Goal: Information Seeking & Learning: Learn about a topic

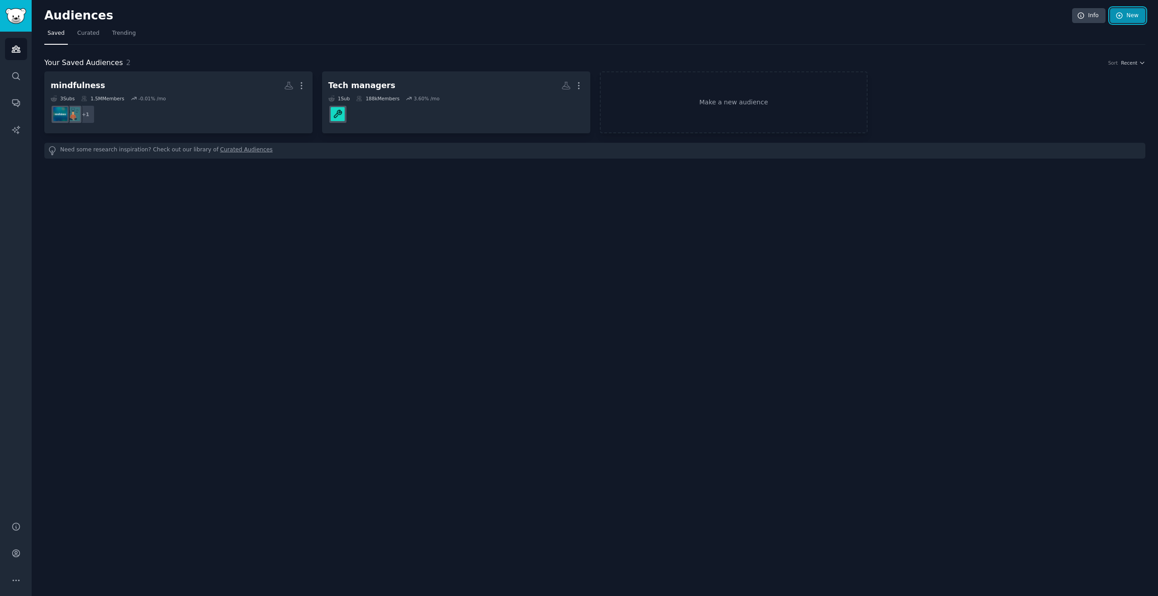
click at [1122, 12] on icon at bounding box center [1119, 16] width 8 height 8
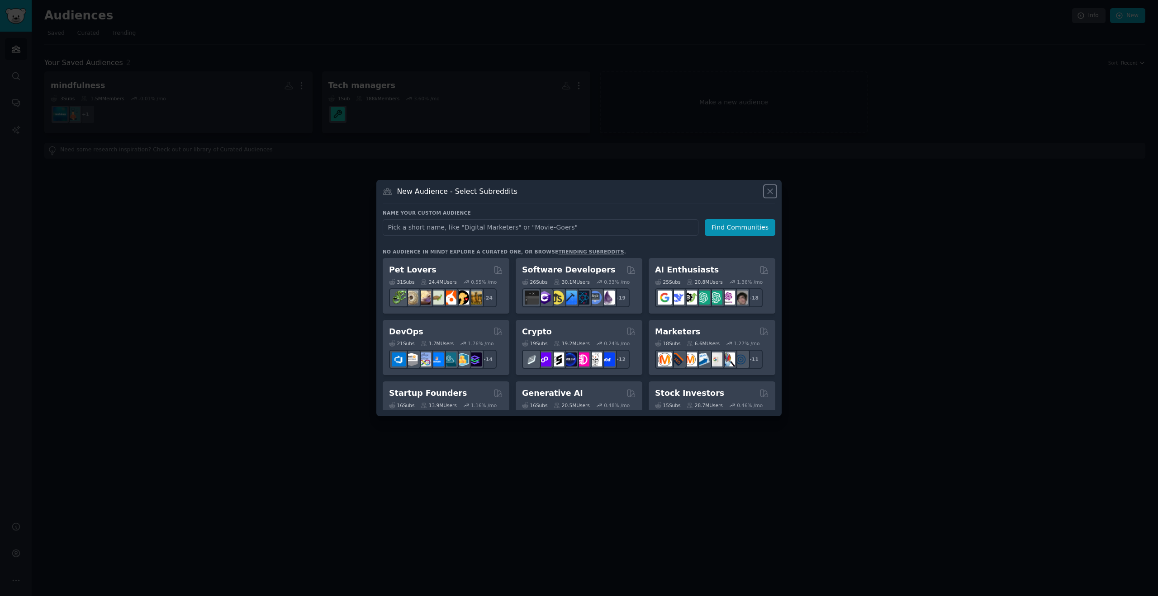
click at [767, 191] on icon at bounding box center [769, 191] width 9 height 9
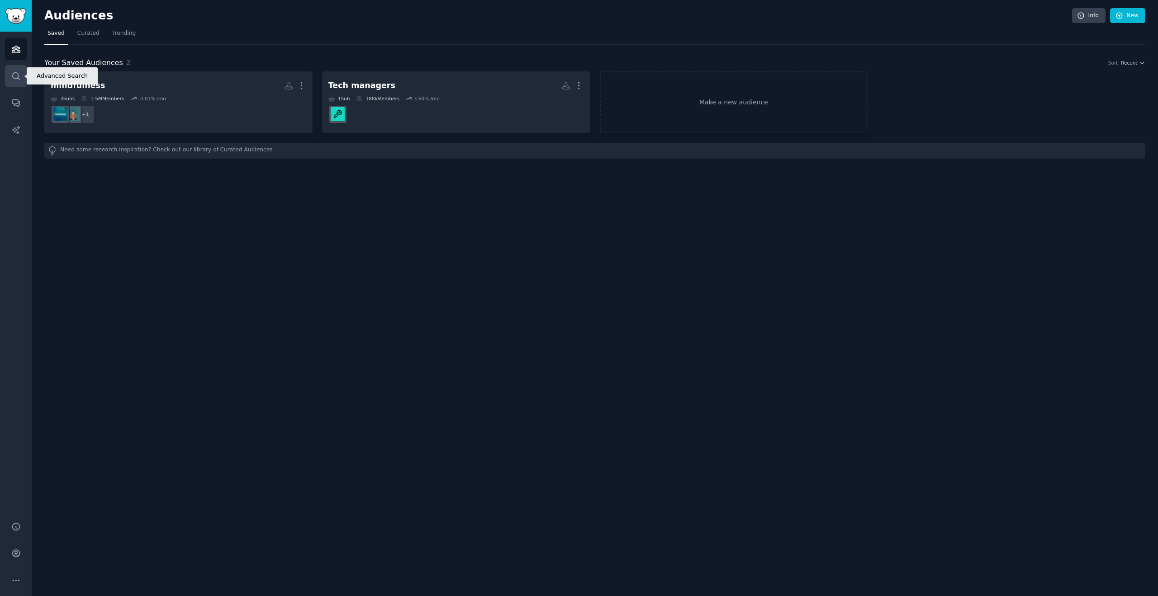
click at [21, 76] on link "Search" at bounding box center [16, 76] width 22 height 22
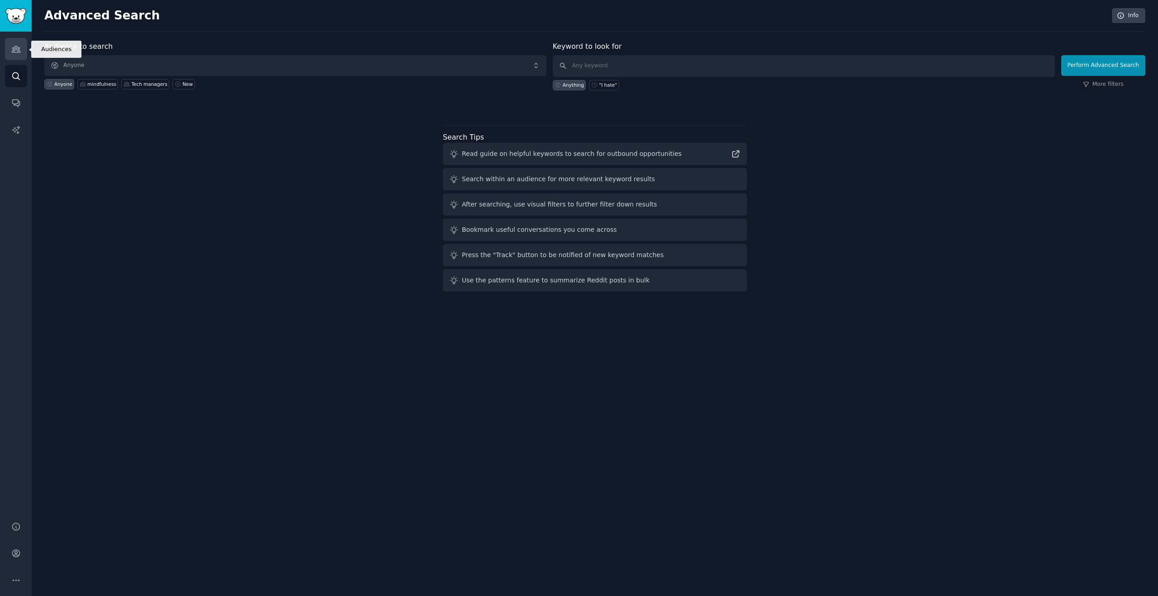
click at [19, 52] on icon "Sidebar" at bounding box center [16, 49] width 8 height 6
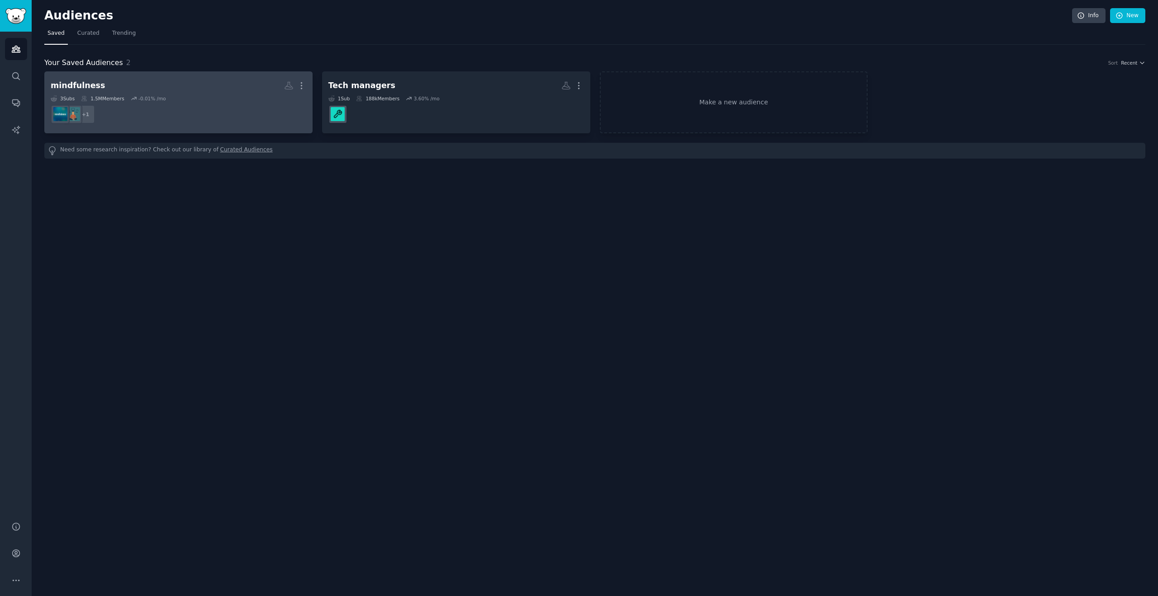
click at [197, 98] on div "3 Sub s 1.5M Members -0.01 % /mo" at bounding box center [178, 98] width 255 height 6
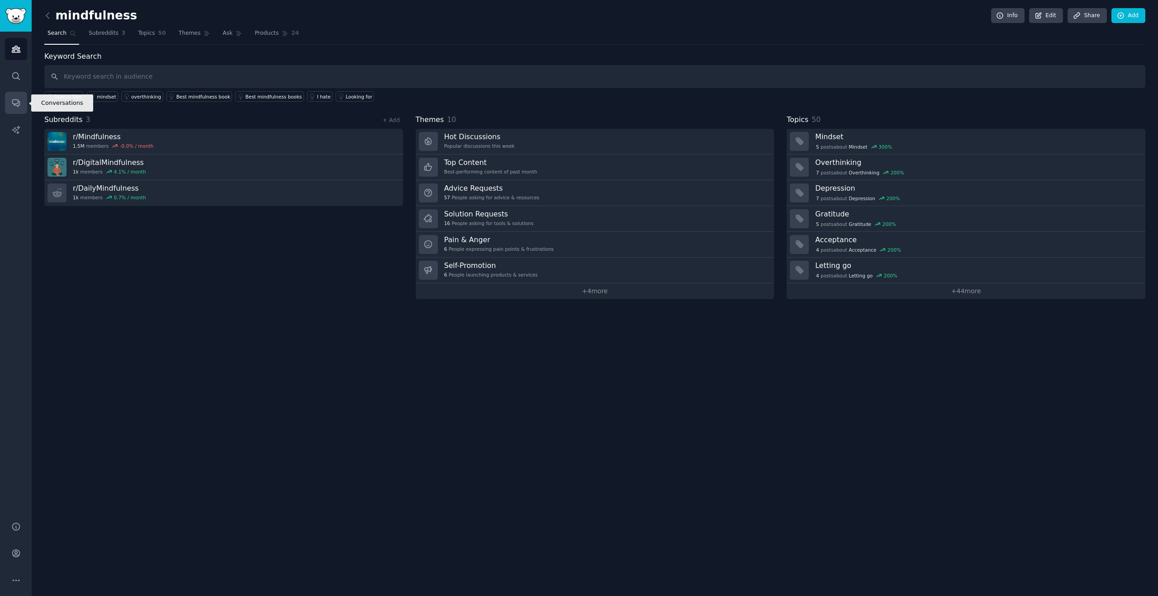
click at [13, 104] on icon "Sidebar" at bounding box center [15, 102] width 9 height 9
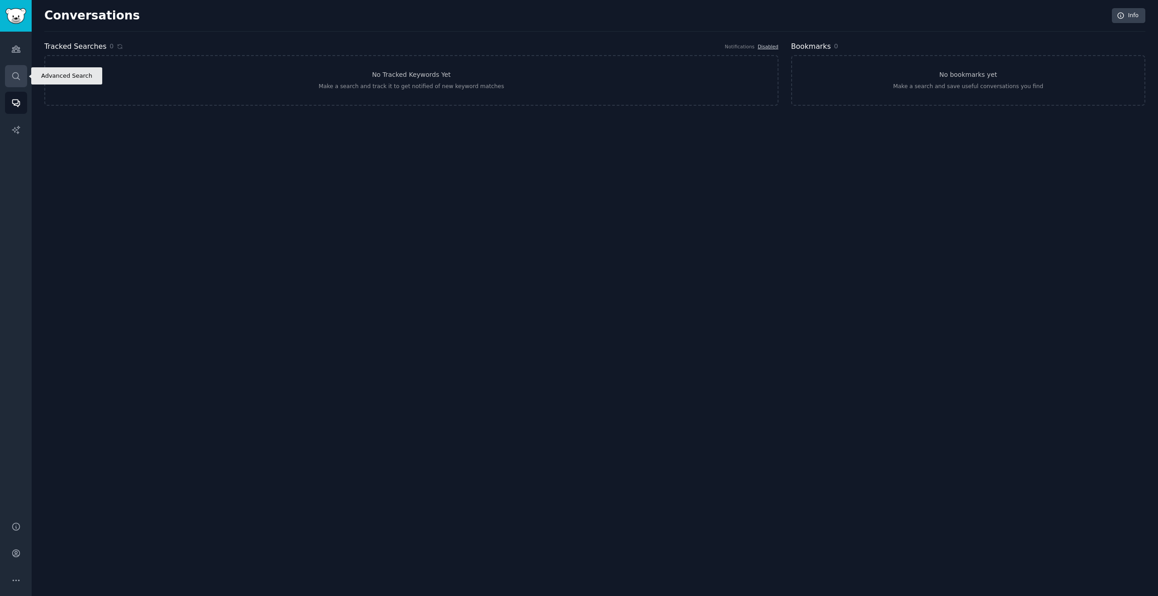
click at [10, 80] on link "Search" at bounding box center [16, 76] width 22 height 22
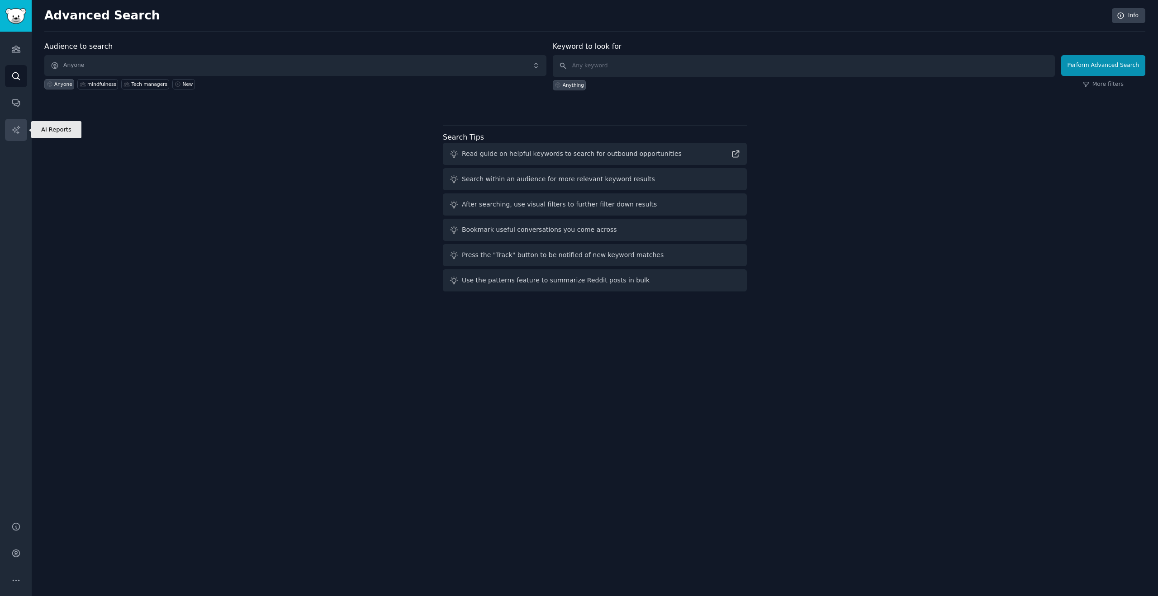
click at [15, 135] on link "AI Reports" at bounding box center [16, 130] width 22 height 22
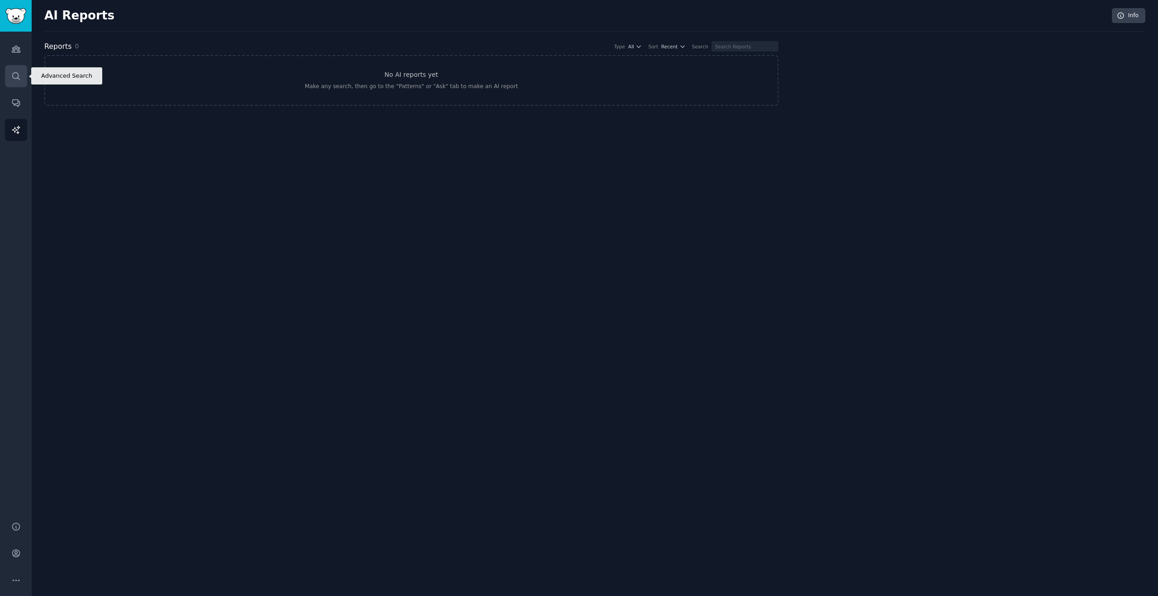
click at [19, 77] on icon "Sidebar" at bounding box center [15, 75] width 9 height 9
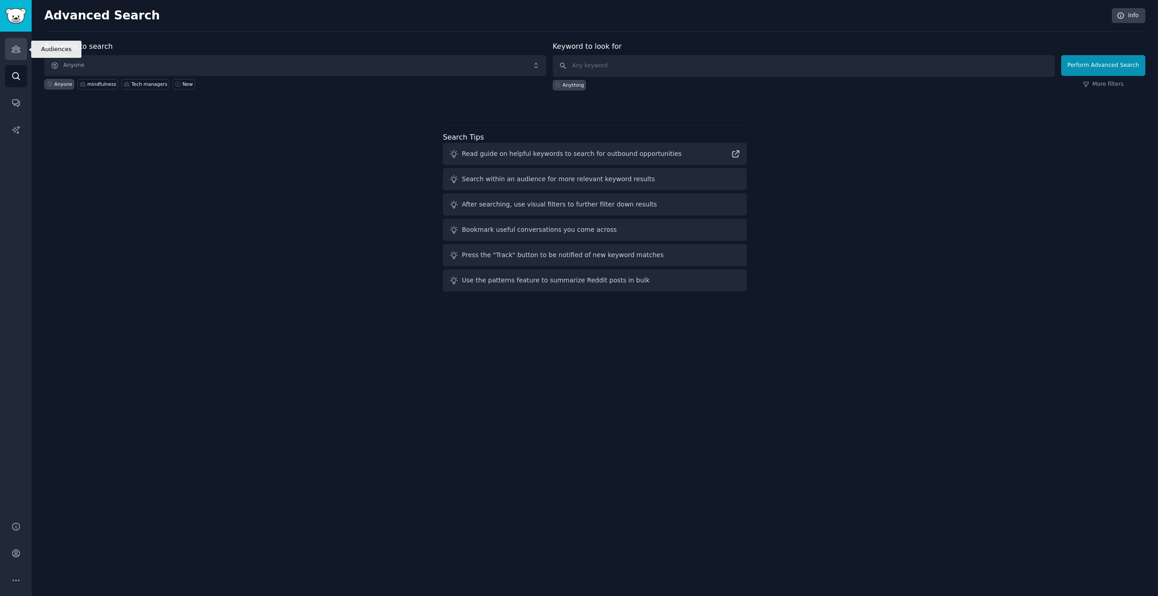
click at [18, 51] on icon "Sidebar" at bounding box center [16, 49] width 8 height 6
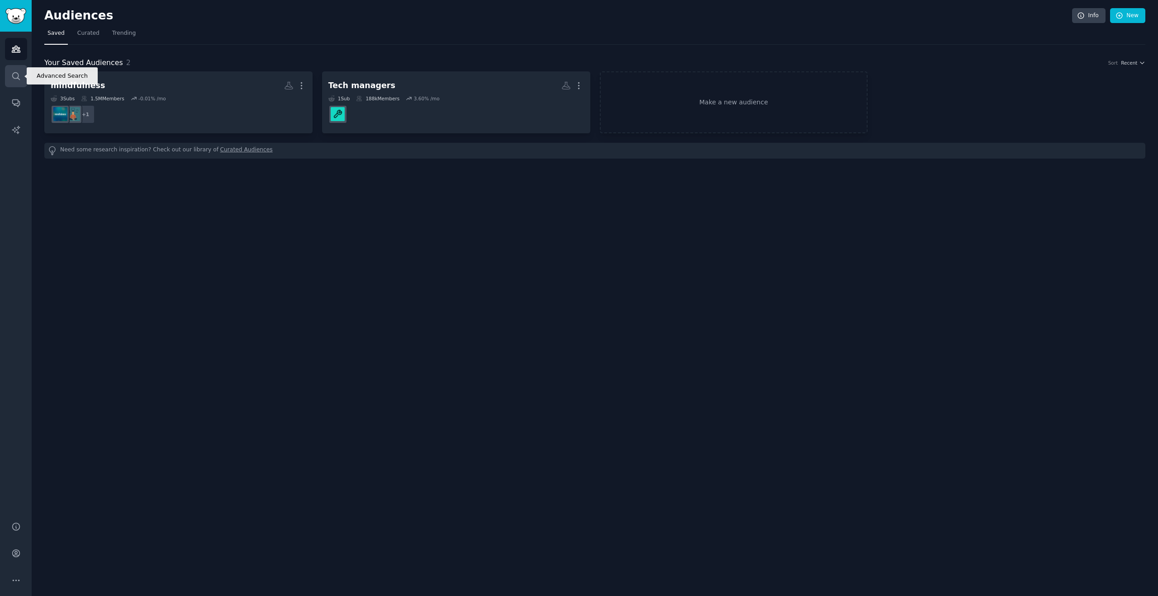
click at [10, 80] on link "Search" at bounding box center [16, 76] width 22 height 22
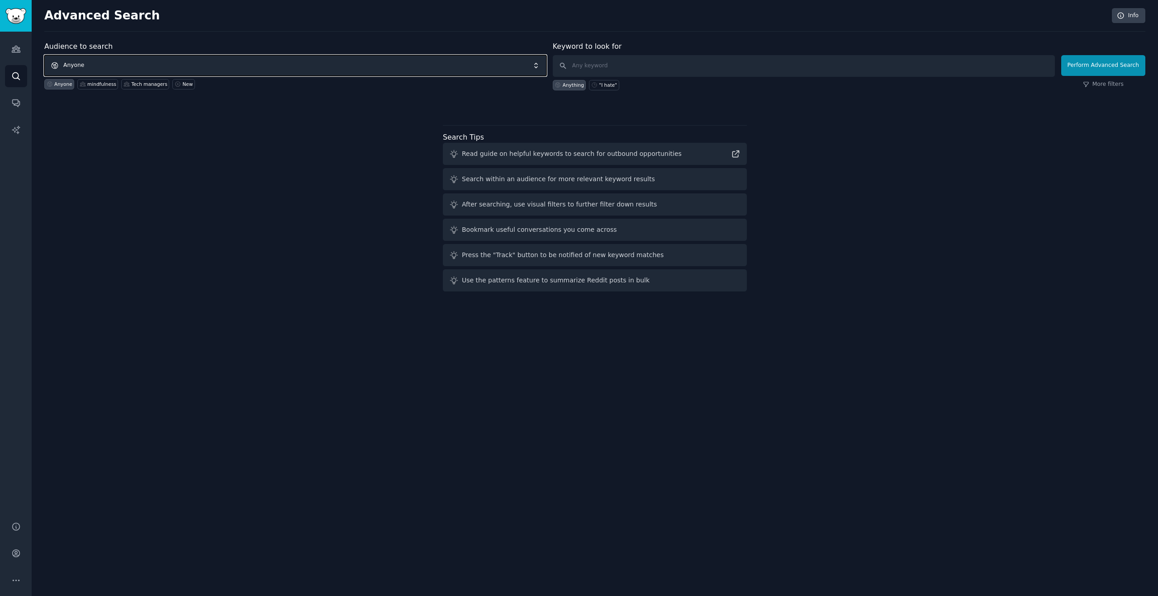
click at [364, 74] on span "Anyone" at bounding box center [295, 65] width 502 height 21
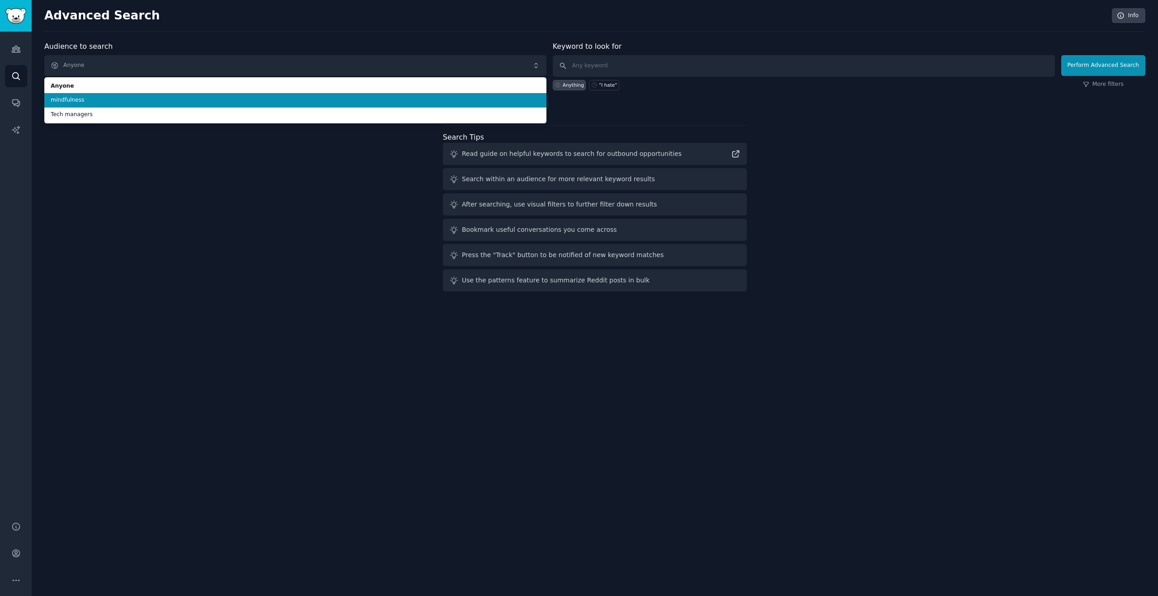
click at [160, 97] on span "mindfulness" at bounding box center [295, 100] width 489 height 8
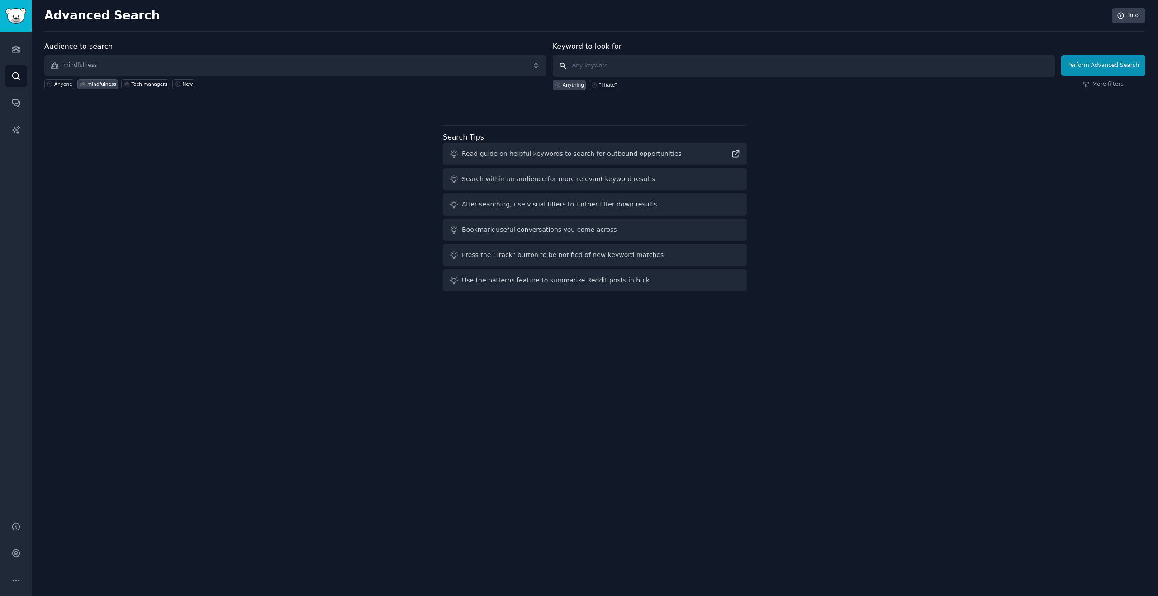
click at [740, 71] on input "text" at bounding box center [804, 66] width 502 height 22
click at [605, 88] on div ""I hate"" at bounding box center [604, 85] width 30 height 10
type input ""I hate""
click at [1101, 63] on button "Perform Advanced Search" at bounding box center [1103, 65] width 84 height 21
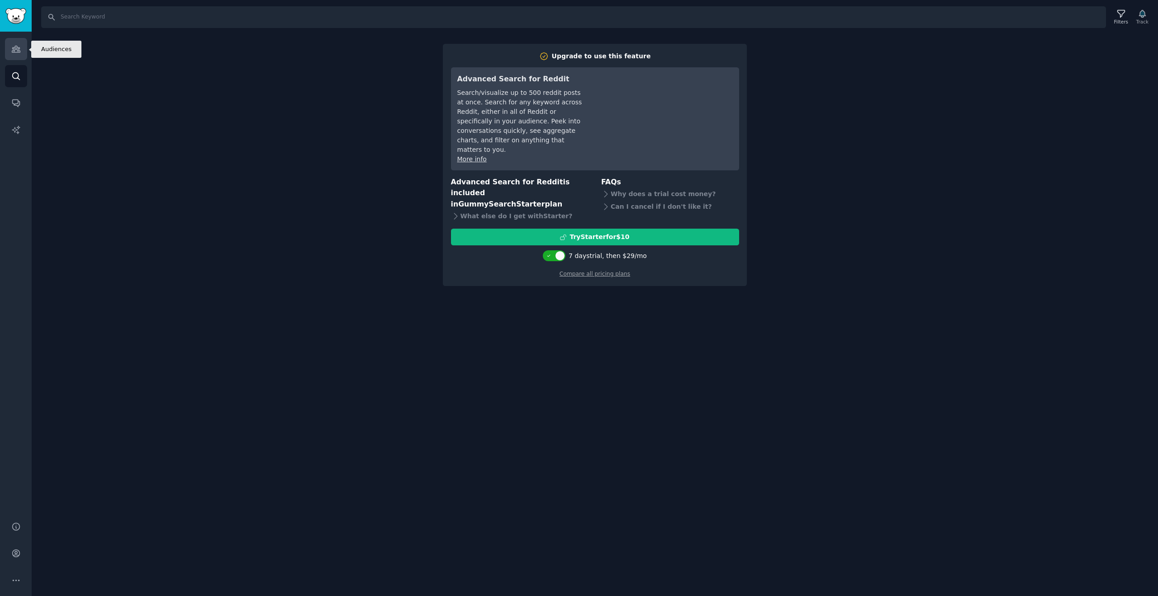
click at [7, 43] on link "Audiences" at bounding box center [16, 49] width 22 height 22
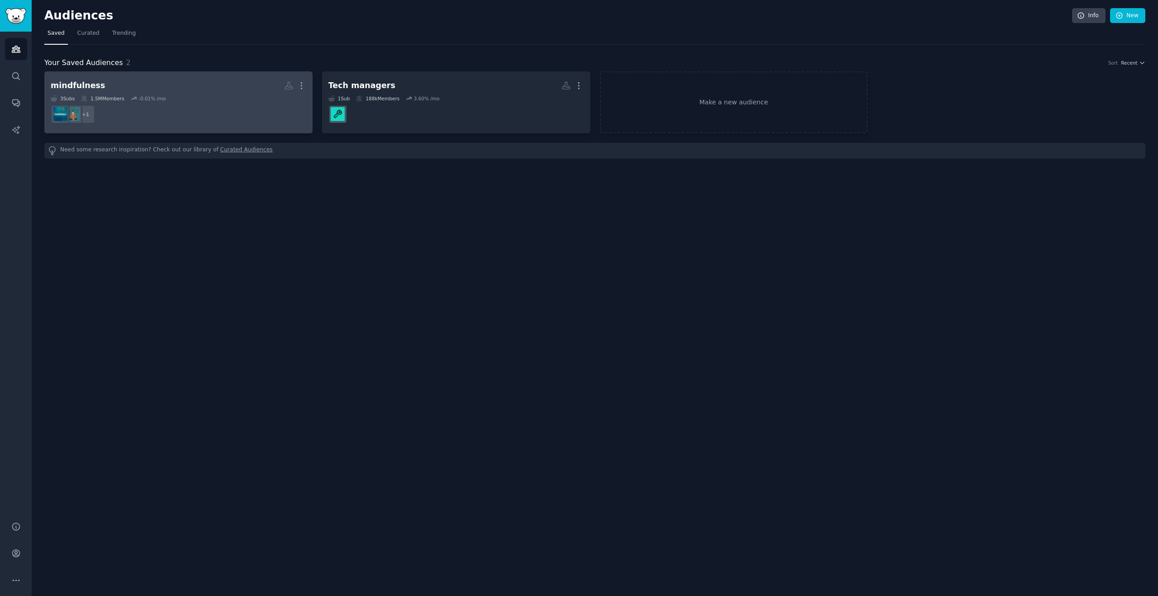
click at [236, 98] on div "3 Sub s 1.5M Members -0.01 % /mo" at bounding box center [178, 98] width 255 height 6
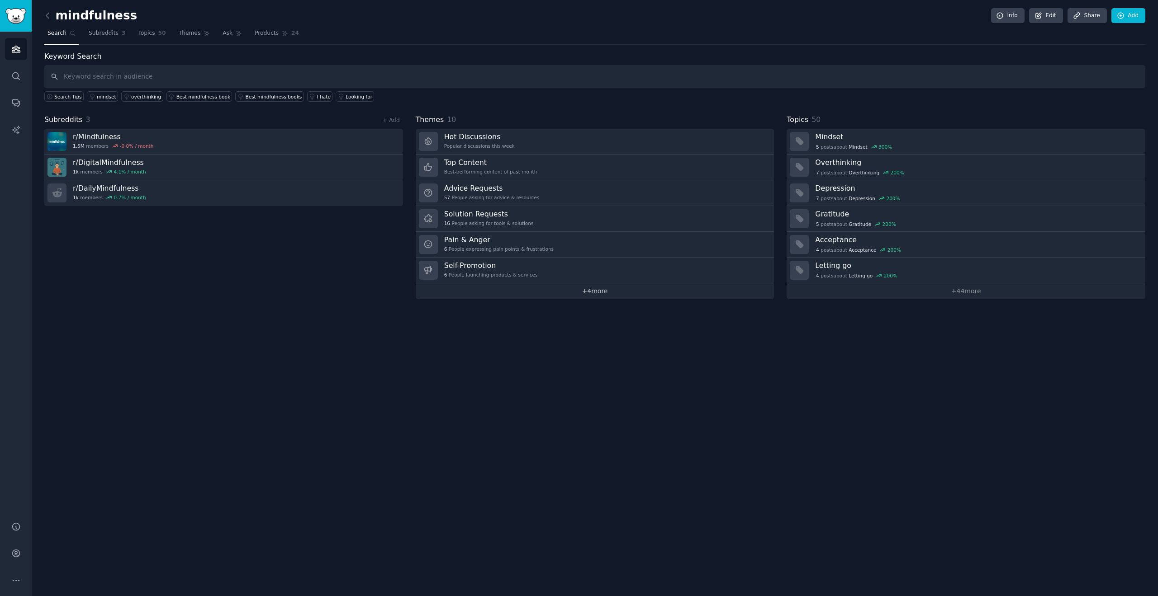
click at [608, 294] on link "+ 4 more" at bounding box center [595, 292] width 359 height 16
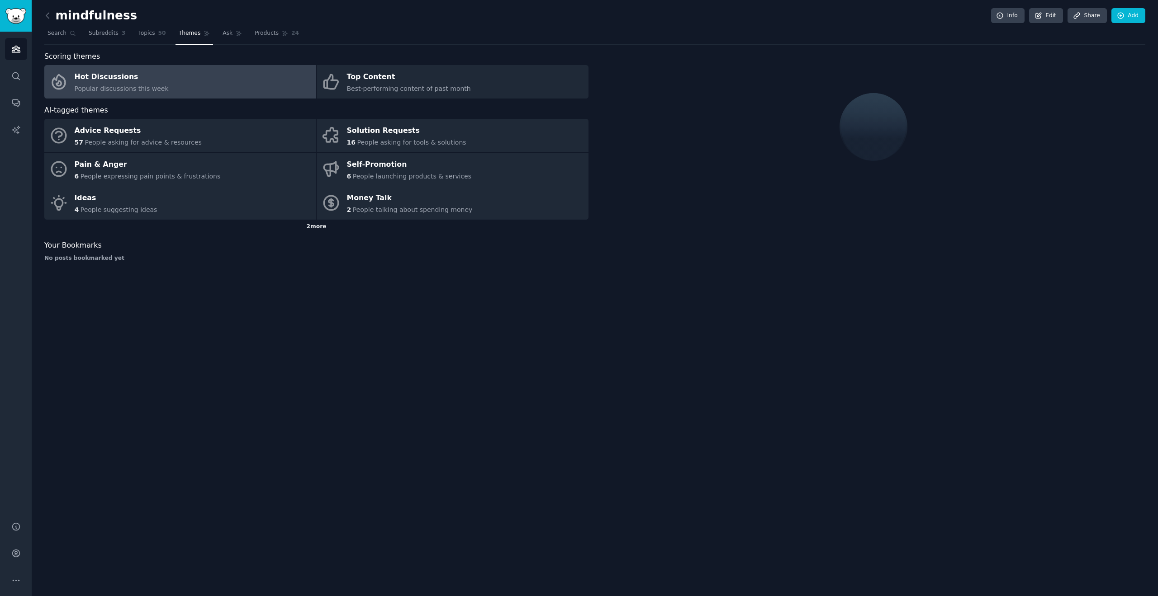
click at [316, 228] on div "2 more" at bounding box center [316, 227] width 544 height 14
